Goal: Find contact information: Find contact information

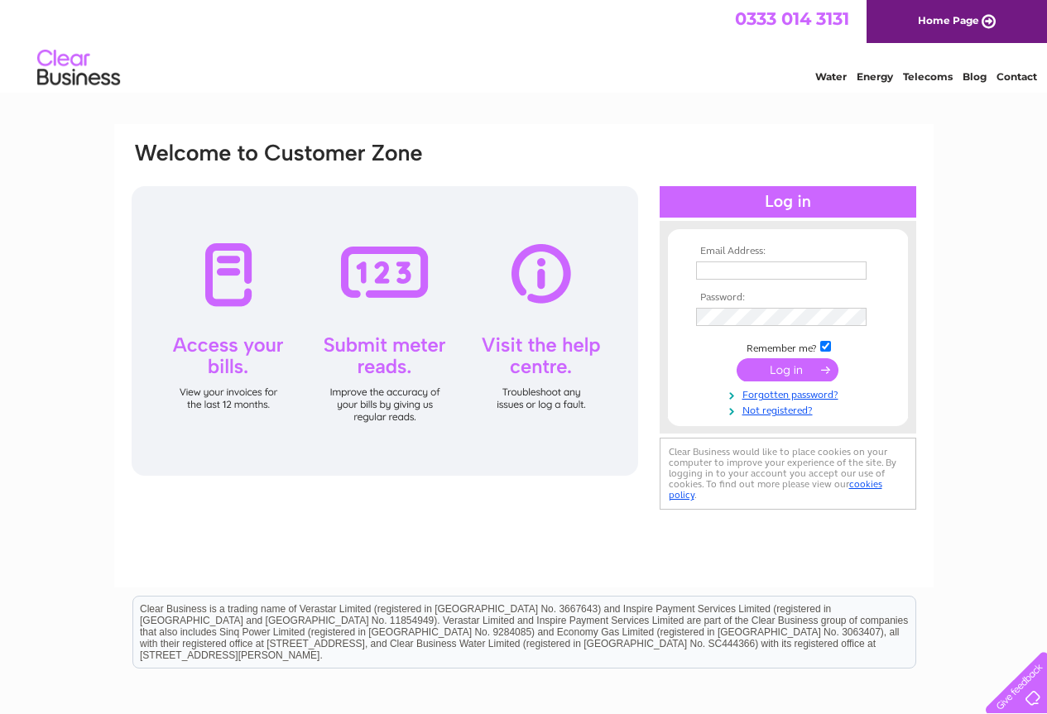
click at [742, 270] on input "text" at bounding box center [781, 271] width 171 height 18
type input "d"
click at [753, 271] on input "text" at bounding box center [782, 272] width 172 height 20
click at [727, 275] on input "text" at bounding box center [781, 271] width 171 height 18
paste input "£21.99 per month"
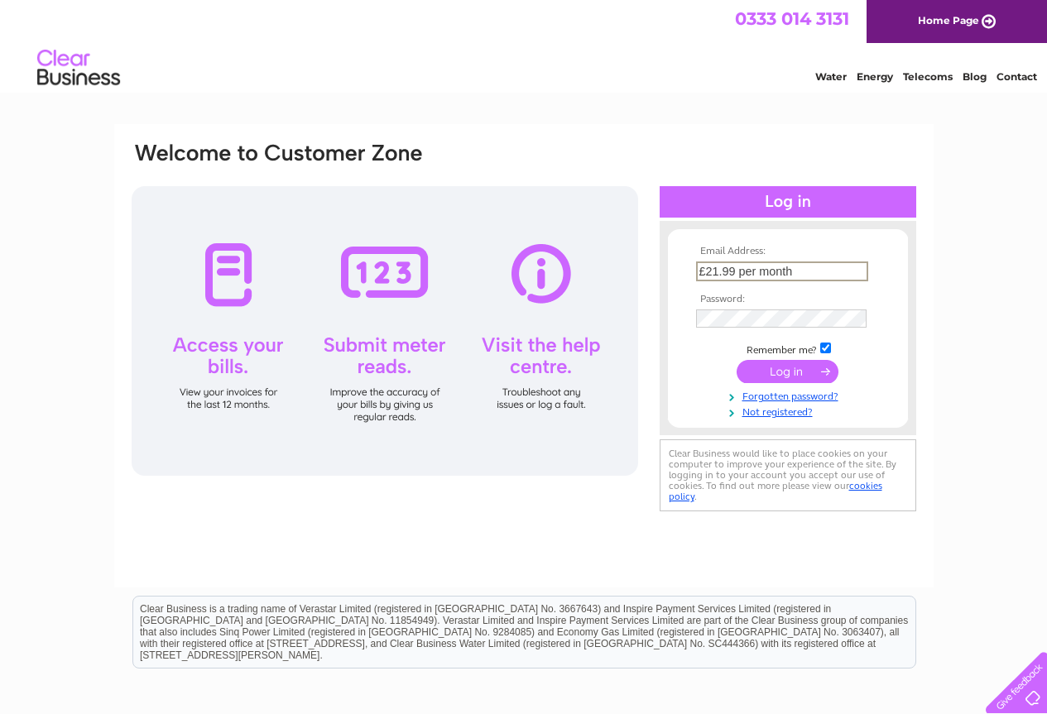
drag, startPoint x: 805, startPoint y: 267, endPoint x: 651, endPoint y: 267, distance: 153.1
click at [651, 267] on div "Email Address: £21.99 per month Password:" at bounding box center [524, 328] width 788 height 375
type input "dianamatthews@fastmail.com"
click at [780, 368] on input "submit" at bounding box center [788, 371] width 102 height 23
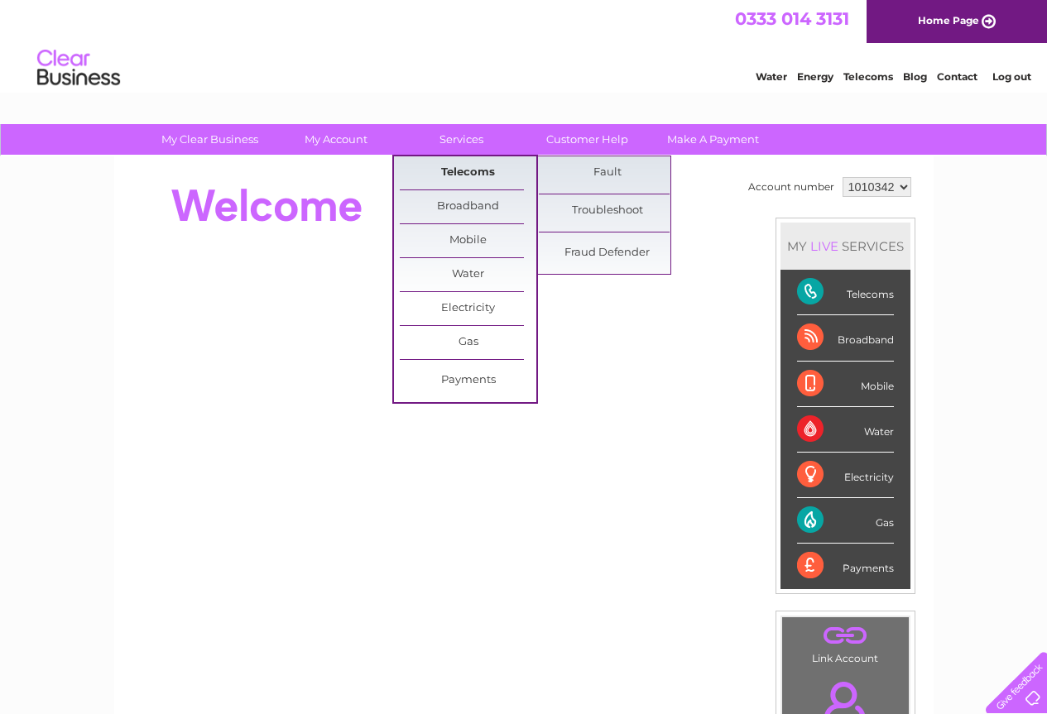
click at [478, 175] on link "Telecoms" at bounding box center [468, 172] width 137 height 33
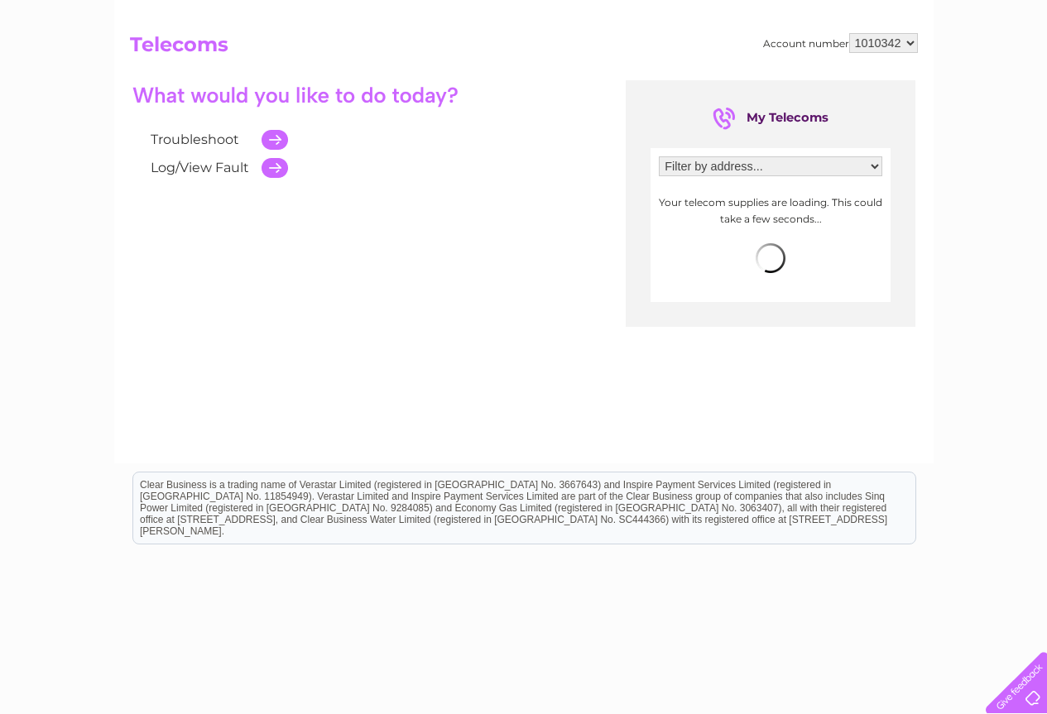
scroll to position [166, 0]
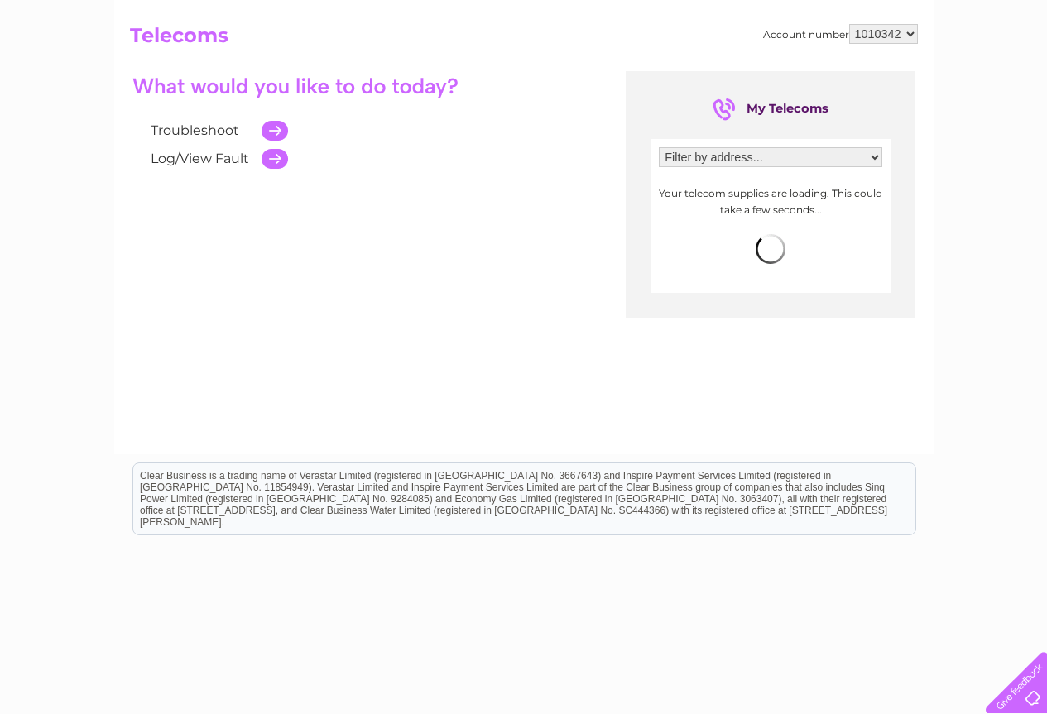
click at [729, 162] on select "Filter by address... Rayrigg Hall, Rayrigg Road, Windermere, Cumbria, LA23 1BW …" at bounding box center [771, 157] width 224 height 20
click at [676, 114] on center "My Telecoms" at bounding box center [770, 109] width 273 height 26
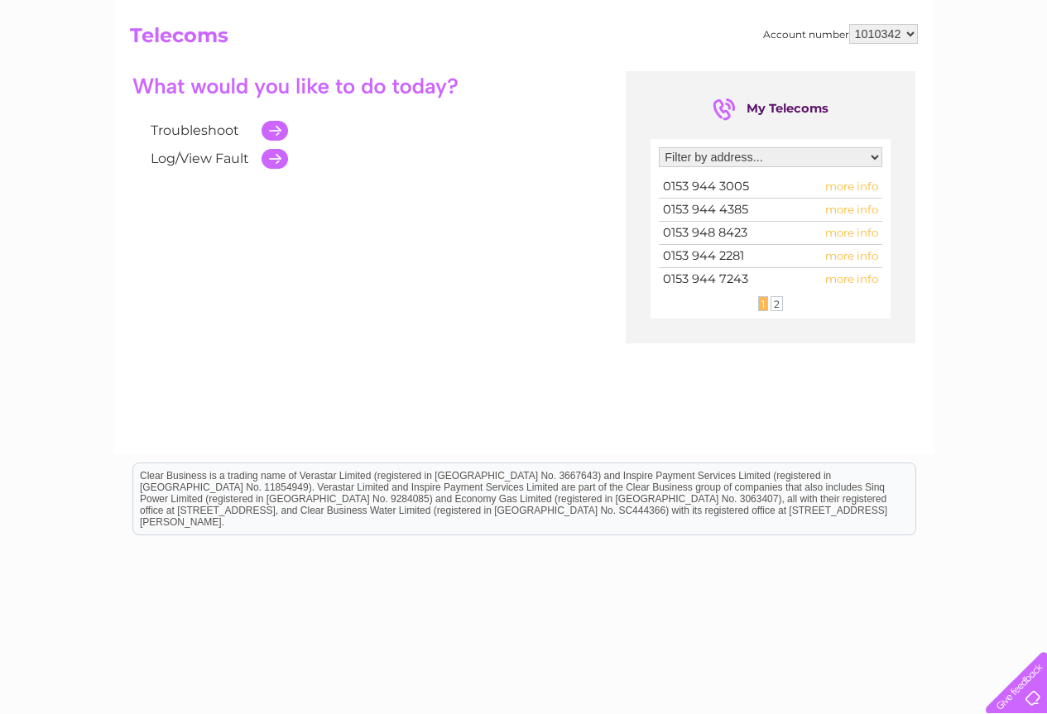
click at [722, 204] on span "0153 944 4385" at bounding box center [705, 209] width 85 height 15
click at [847, 212] on span "more info" at bounding box center [851, 209] width 53 height 13
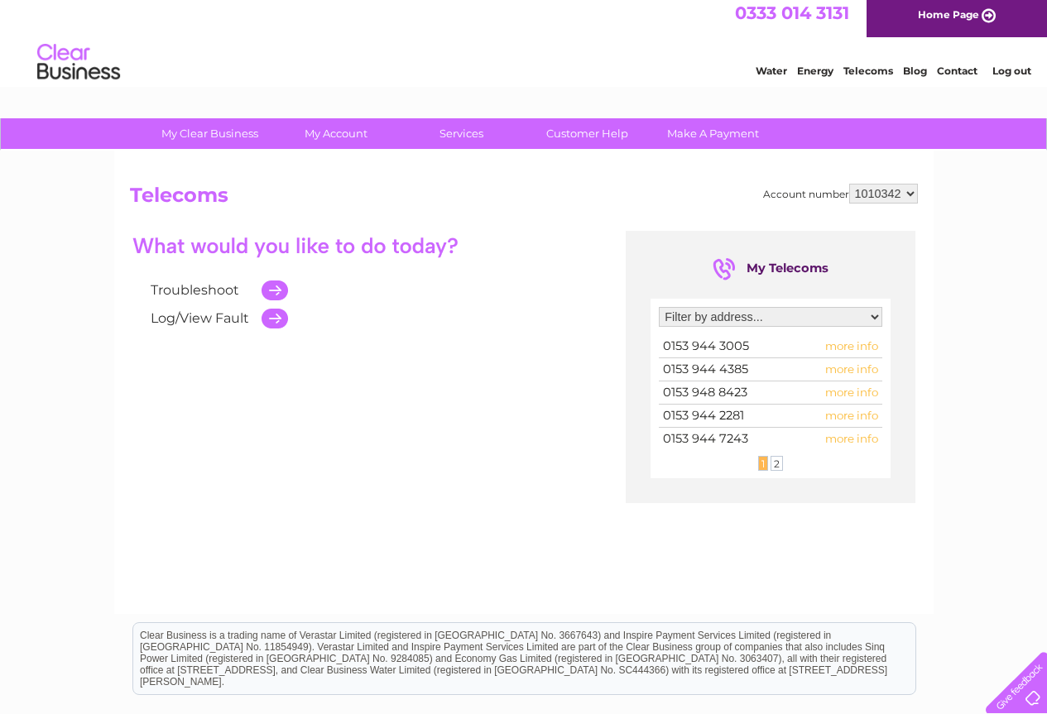
scroll to position [0, 0]
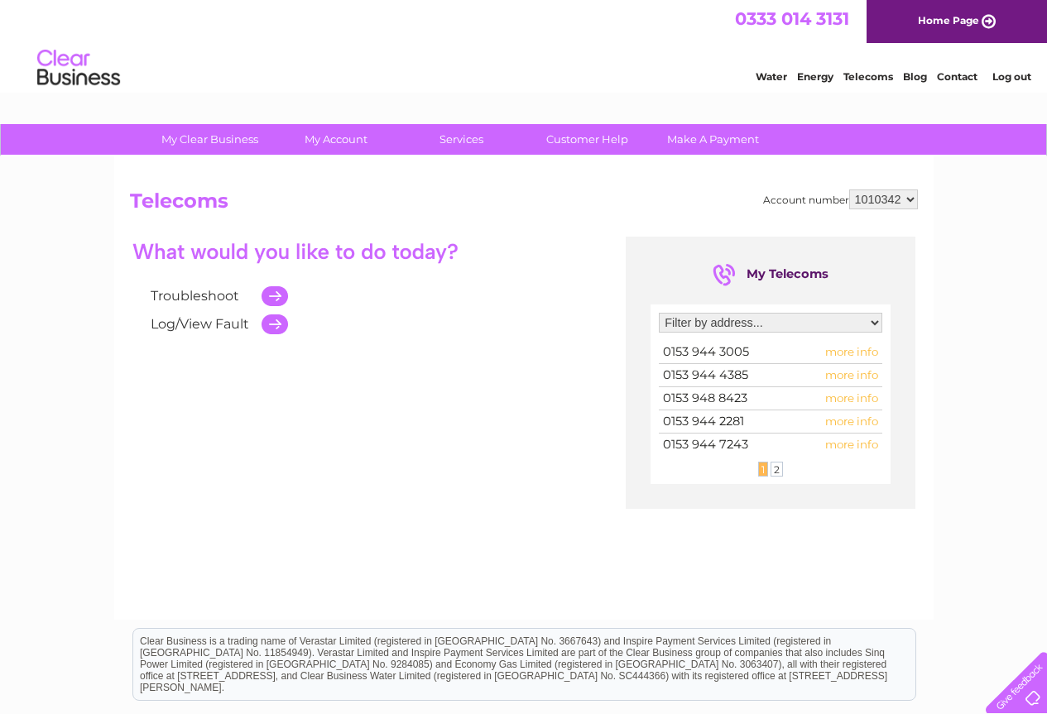
click at [852, 374] on span "more info" at bounding box center [851, 374] width 53 height 13
click at [850, 399] on span "more info" at bounding box center [851, 398] width 53 height 13
click at [941, 304] on div "My Clear Business Login Details My Details My Preferences Link Account My Accou…" at bounding box center [523, 513] width 1047 height 779
click at [965, 76] on link "Contact" at bounding box center [957, 76] width 41 height 12
